Goal: Check status: Check status

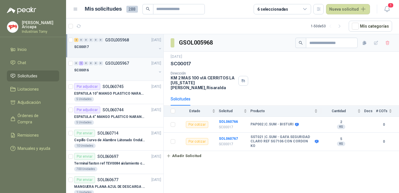
click at [92, 65] on div "0" at bounding box center [91, 63] width 4 height 4
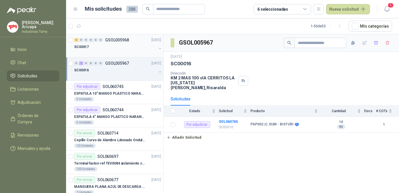
click at [106, 46] on div "SC00017" at bounding box center [115, 46] width 82 height 7
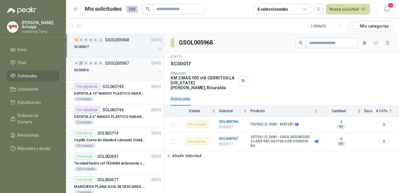
click at [106, 62] on p "GSOL005967" at bounding box center [117, 63] width 24 height 4
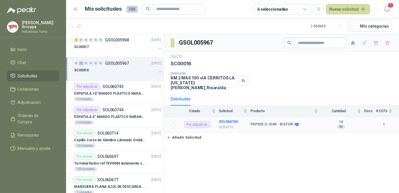
click at [336, 120] on b "10" at bounding box center [341, 122] width 40 height 5
click at [327, 123] on div "10 KG" at bounding box center [341, 124] width 40 height 9
click at [290, 122] on b "PAP002 | C.SUM - BISTURI" at bounding box center [271, 124] width 43 height 5
click at [295, 123] on icon at bounding box center [297, 124] width 4 height 3
click at [229, 119] on b "SOL060765" at bounding box center [228, 121] width 19 height 4
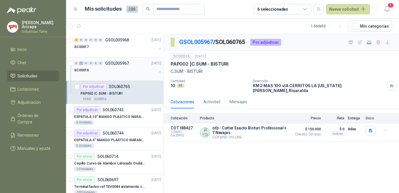
click at [124, 64] on p "GSOL005967" at bounding box center [117, 63] width 24 height 4
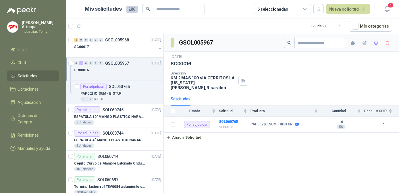
click at [158, 71] on button "button" at bounding box center [160, 71] width 5 height 5
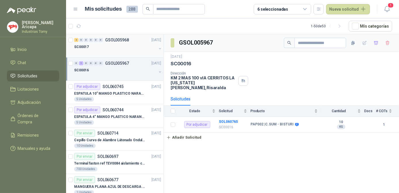
click at [102, 48] on div "SC00017" at bounding box center [115, 46] width 82 height 7
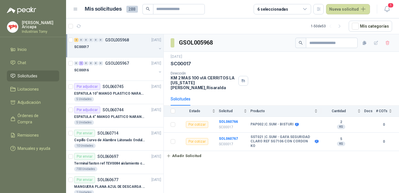
click at [241, 156] on div "GSOL005968 [DATE] SC00017 Dirección KM 2 MAS 100 vIA CERRITOS LA [US_STATE][PER…" at bounding box center [281, 114] width 235 height 160
